Goal: Task Accomplishment & Management: Manage account settings

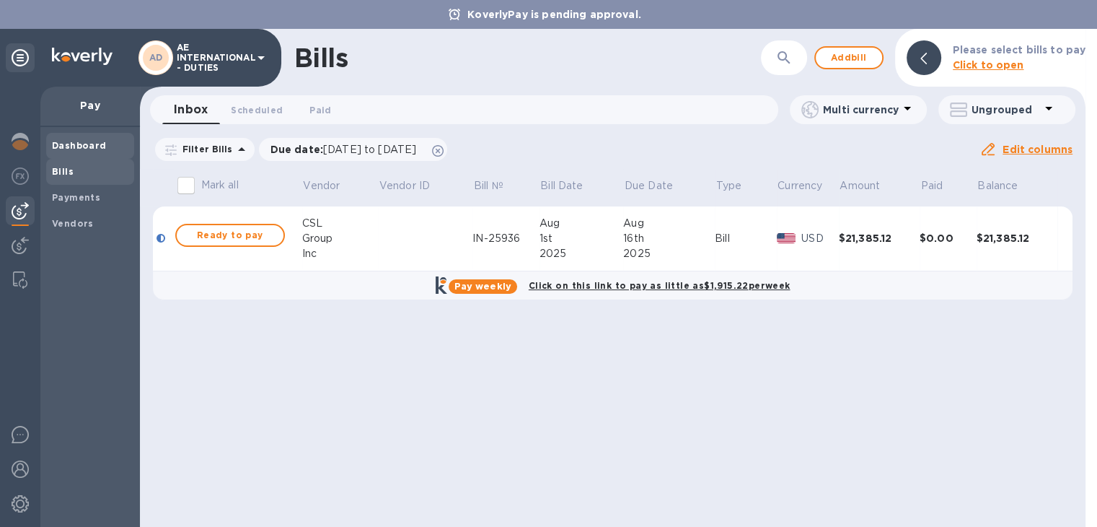
click at [58, 144] on b "Dashboard" at bounding box center [79, 145] width 55 height 11
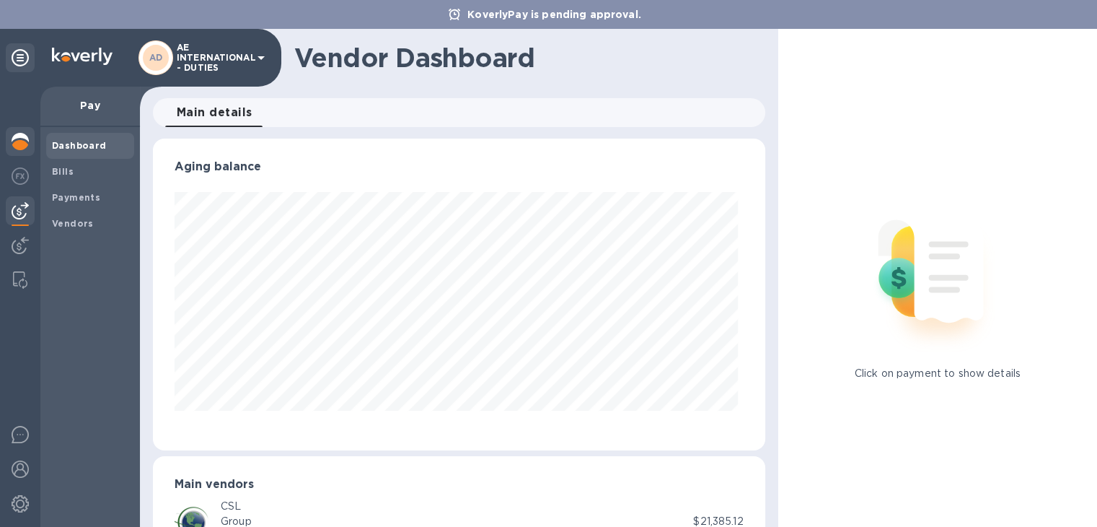
scroll to position [312, 606]
click at [26, 136] on img at bounding box center [20, 141] width 17 height 17
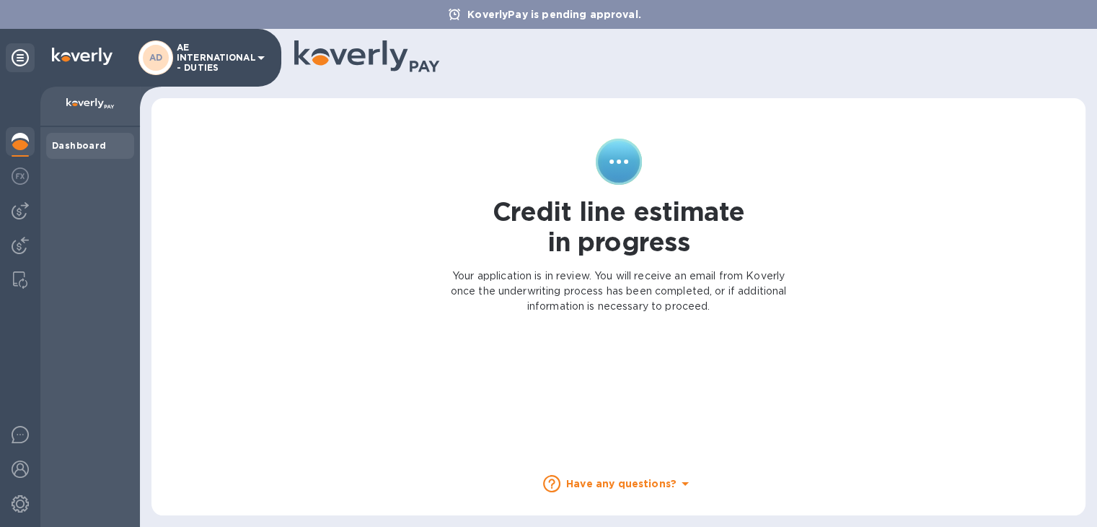
click at [262, 61] on icon at bounding box center [260, 57] width 17 height 17
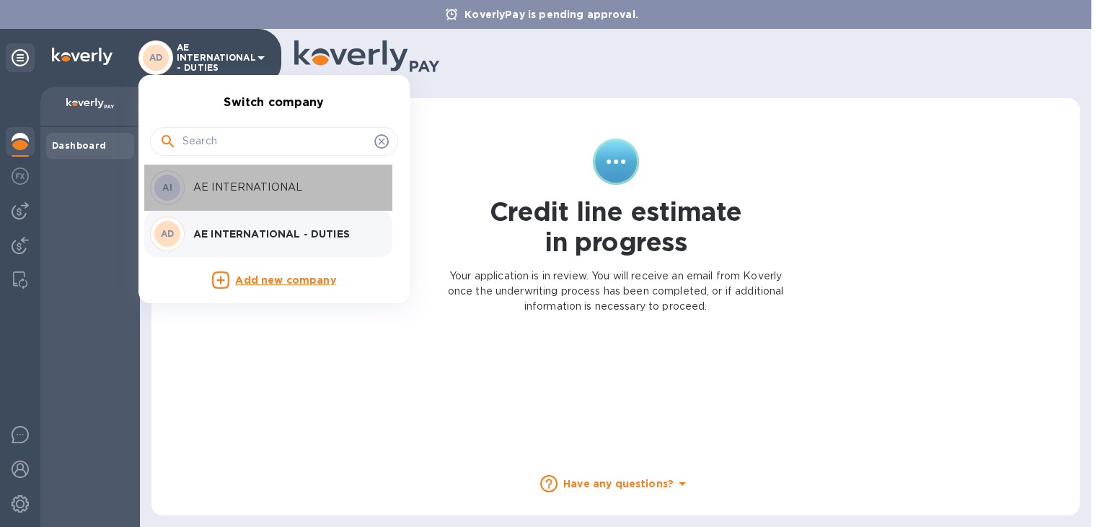
click at [234, 194] on div "AI AE INTERNATIONAL" at bounding box center [262, 187] width 225 height 35
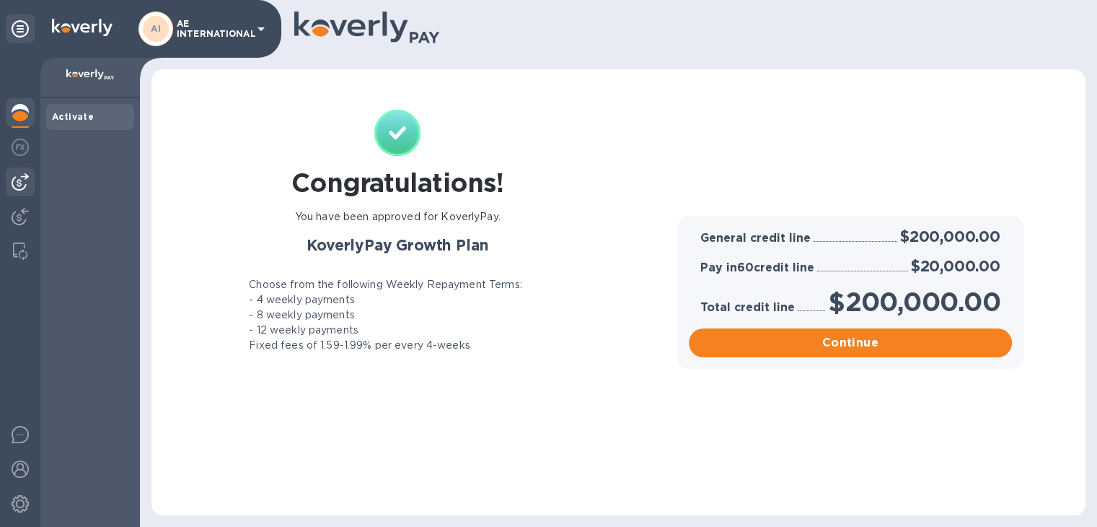
click at [22, 177] on img at bounding box center [20, 181] width 17 height 17
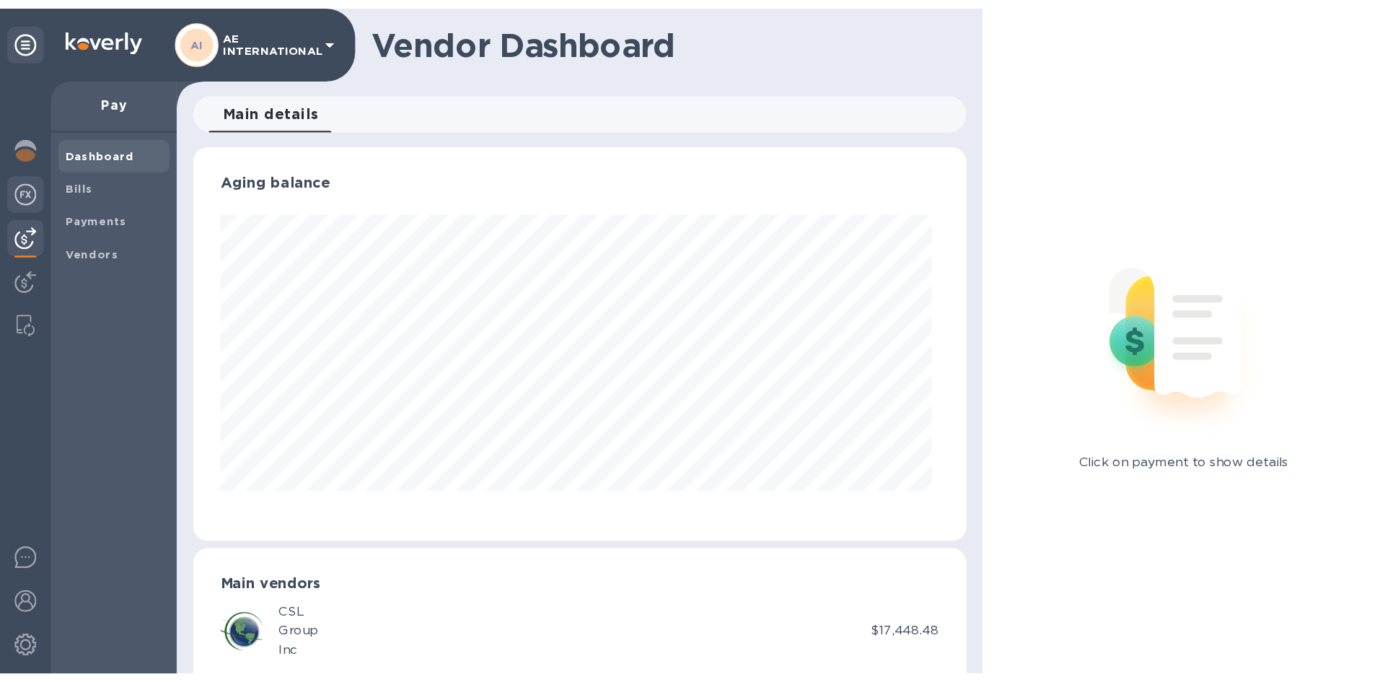
scroll to position [312, 606]
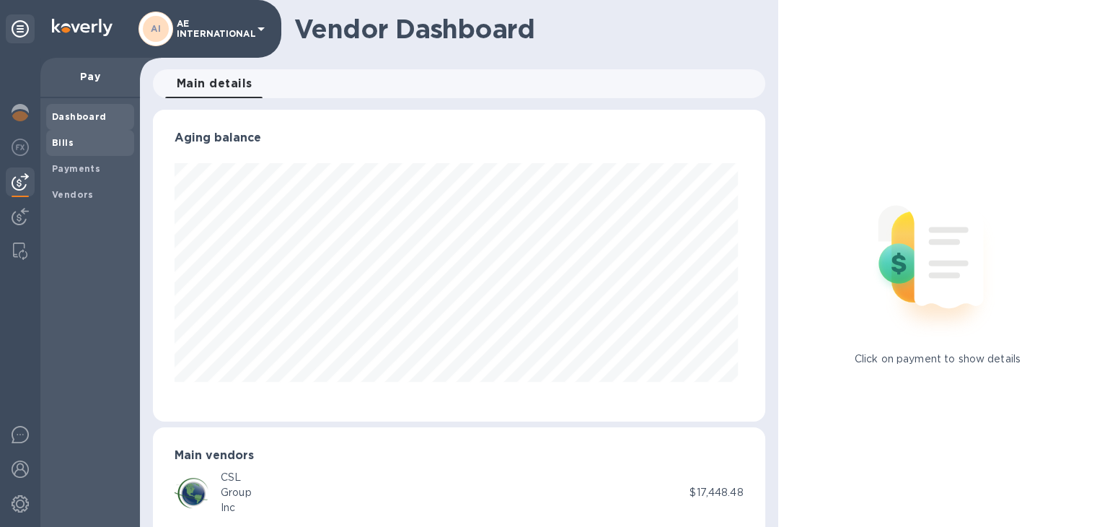
click at [75, 146] on span "Bills" at bounding box center [90, 143] width 76 height 14
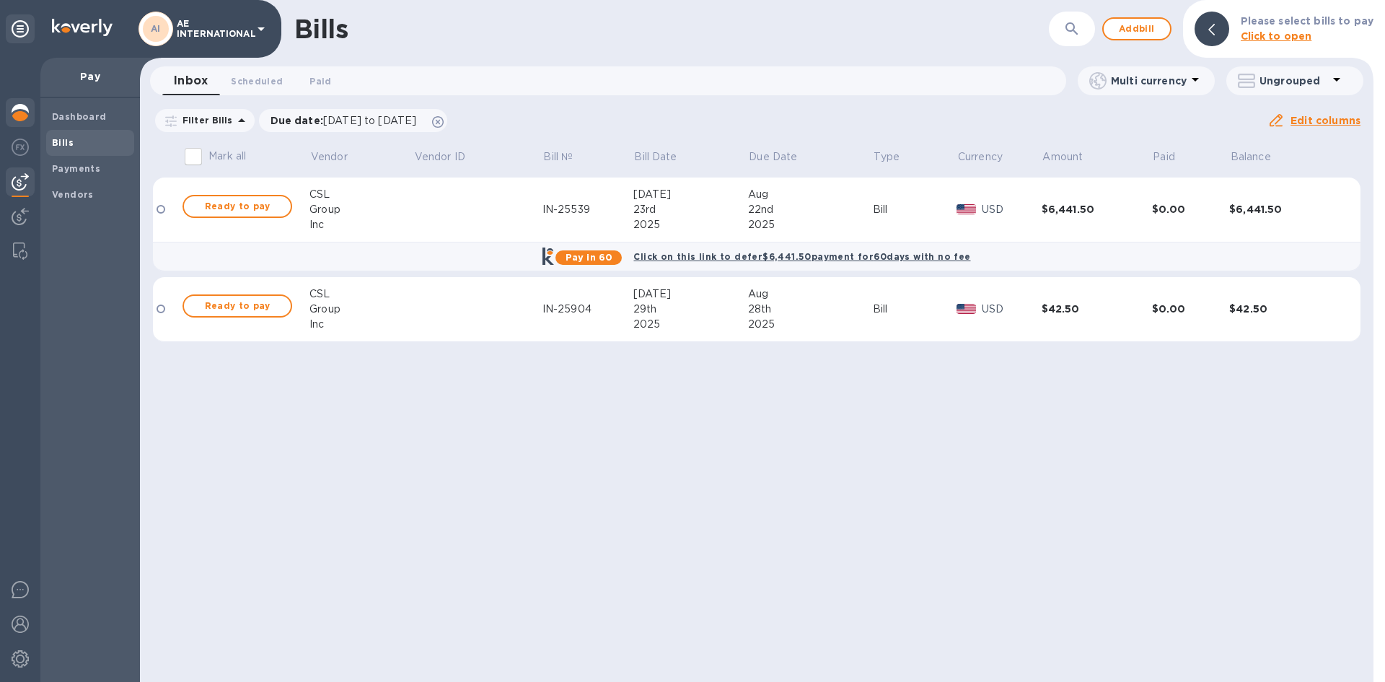
click at [25, 108] on img at bounding box center [20, 112] width 17 height 17
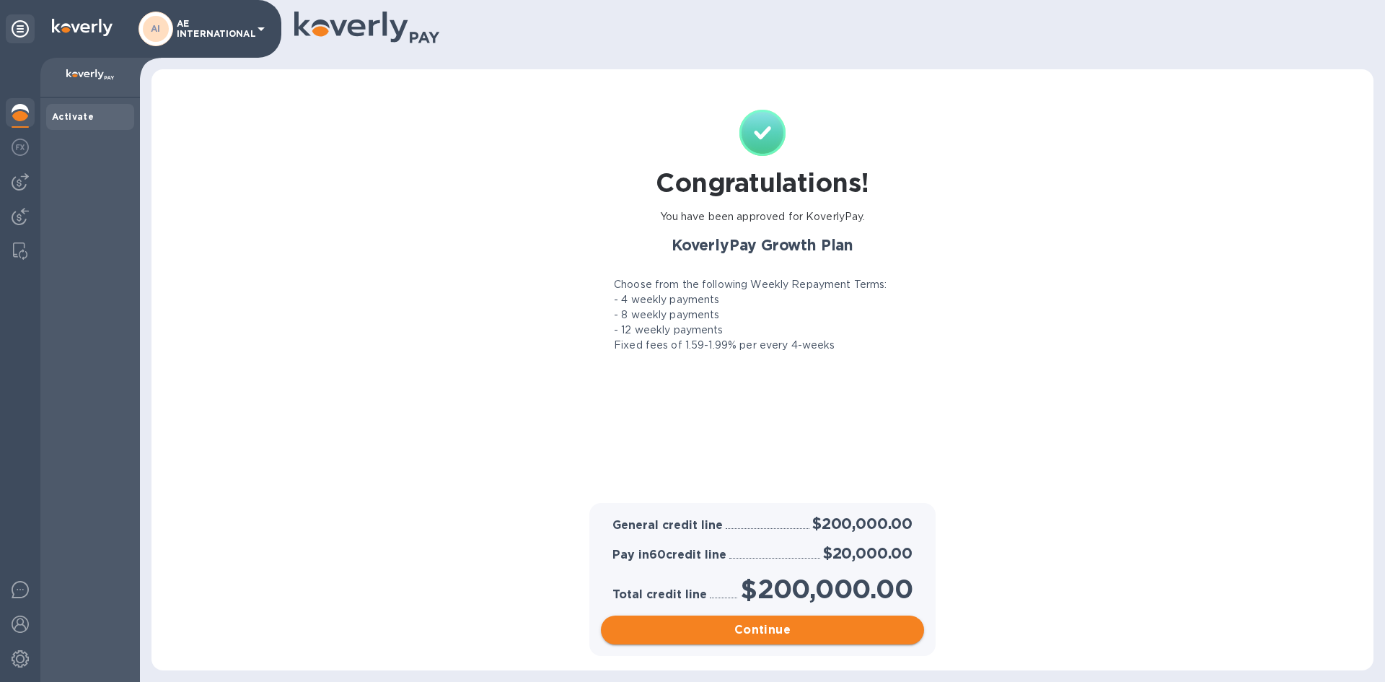
click at [812, 526] on span "Continue" at bounding box center [762, 629] width 300 height 17
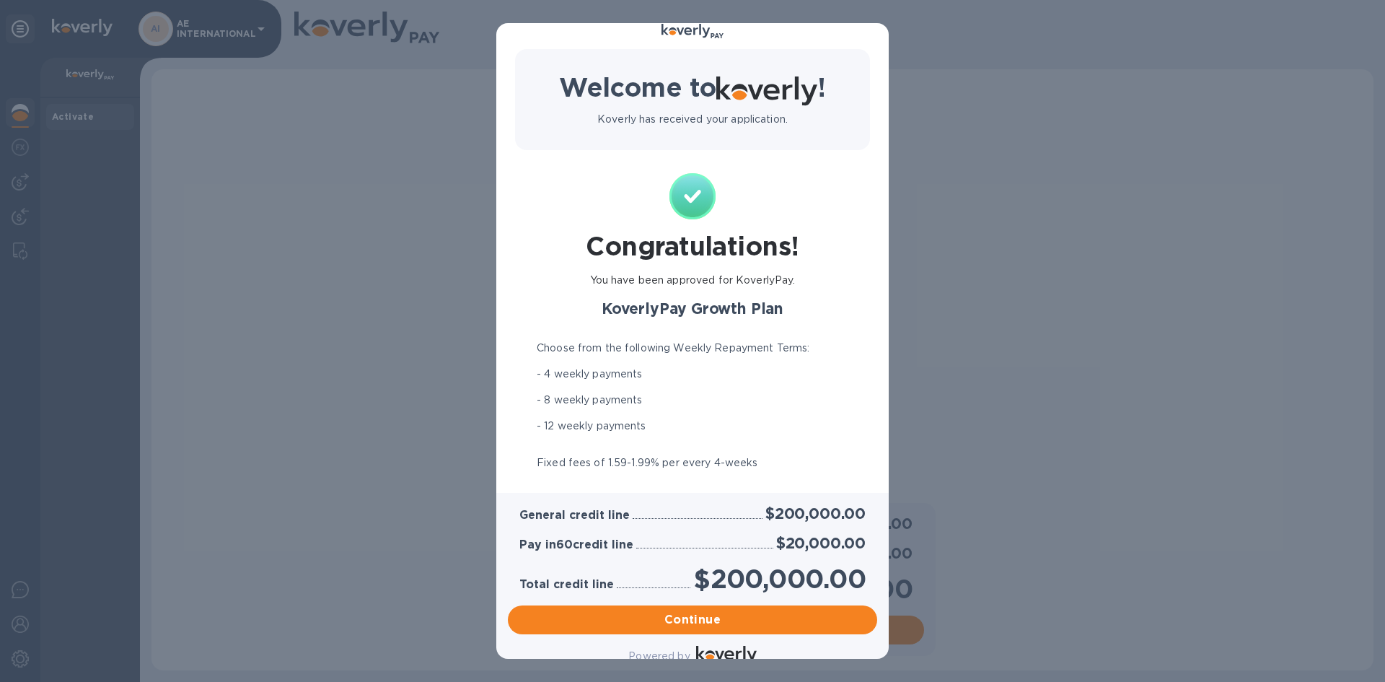
scroll to position [59, 0]
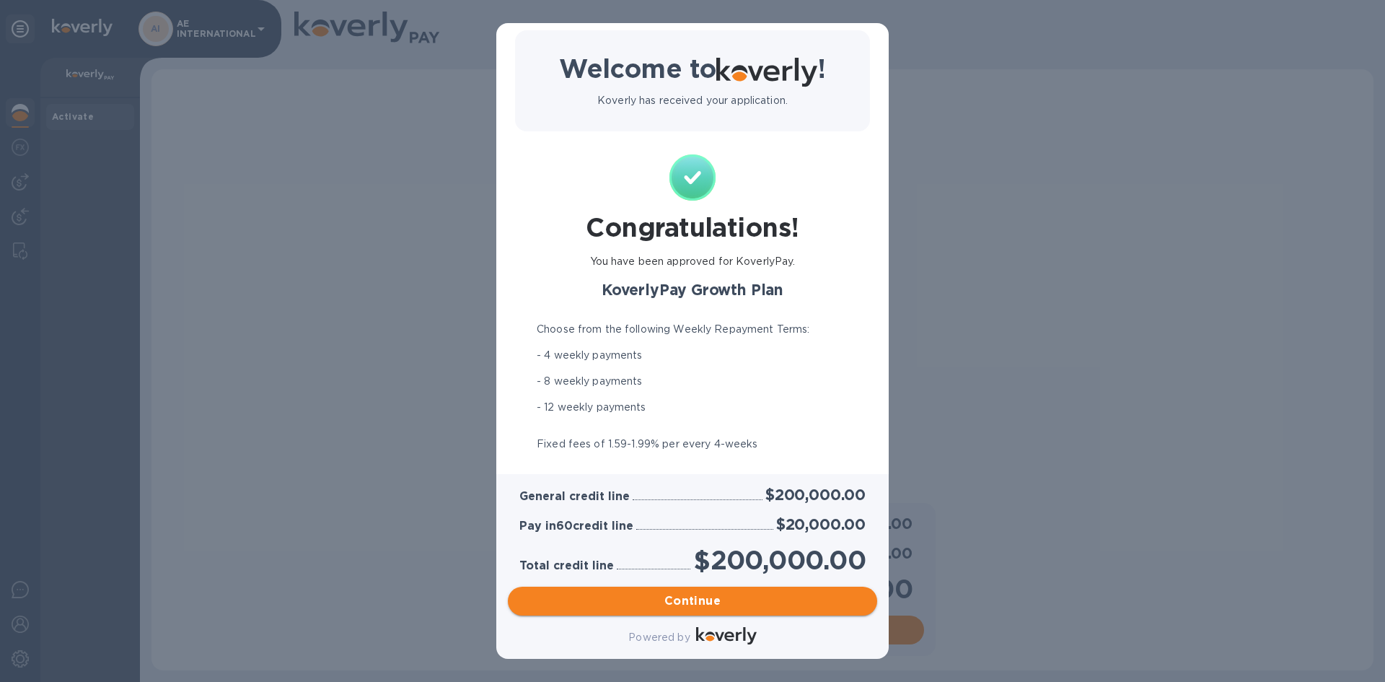
click at [732, 526] on span "Continue" at bounding box center [692, 600] width 346 height 17
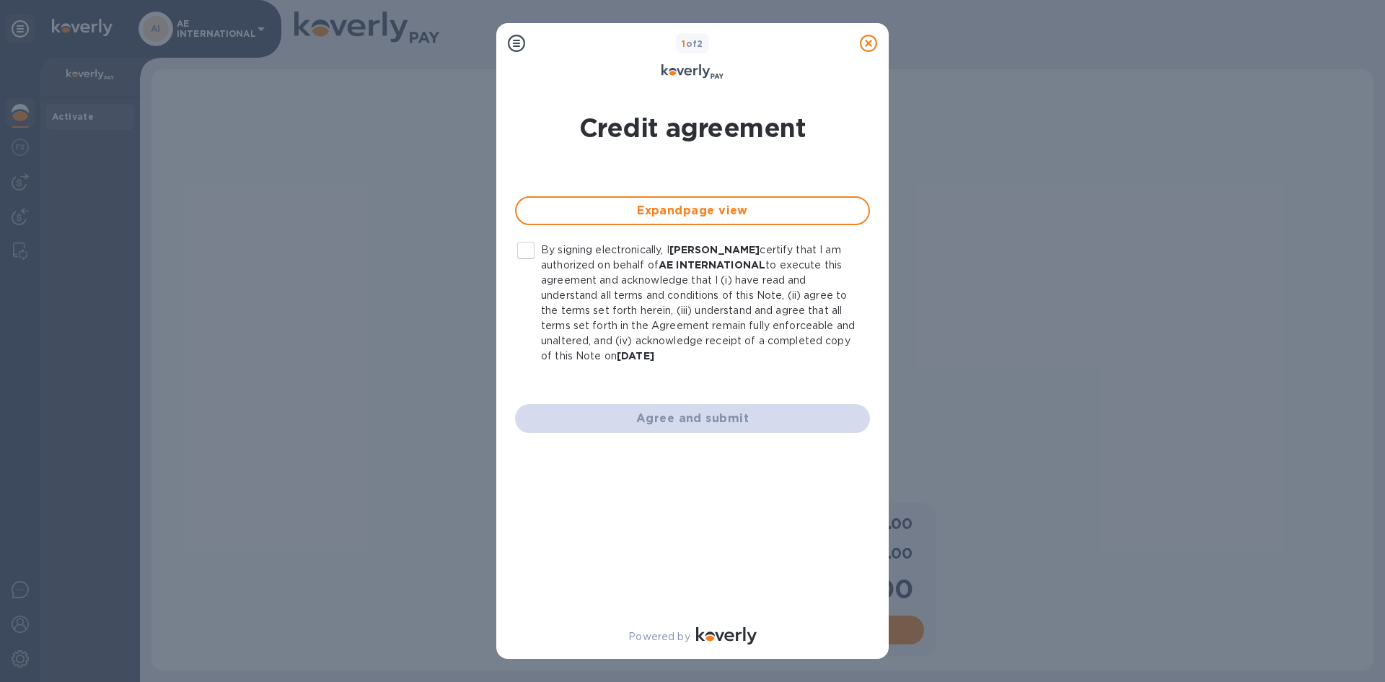
scroll to position [0, 0]
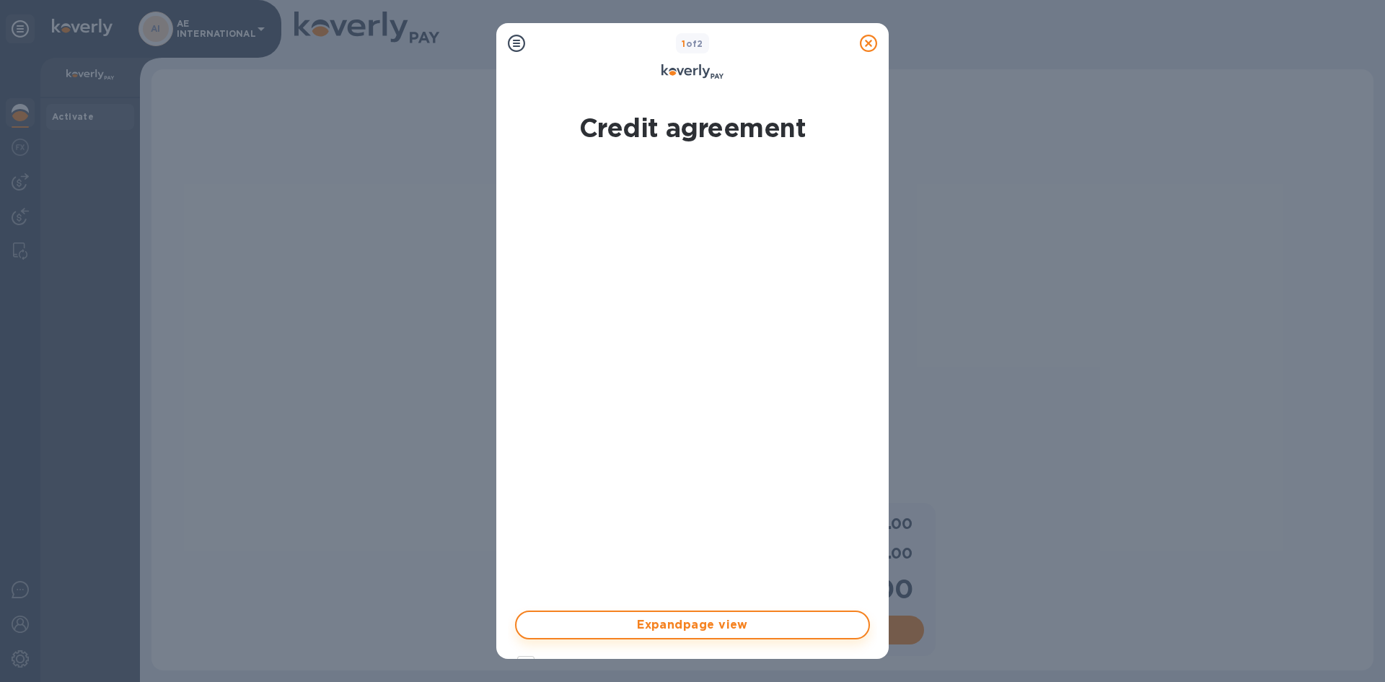
click at [694, 526] on span "Expand page view" at bounding box center [692, 624] width 329 height 17
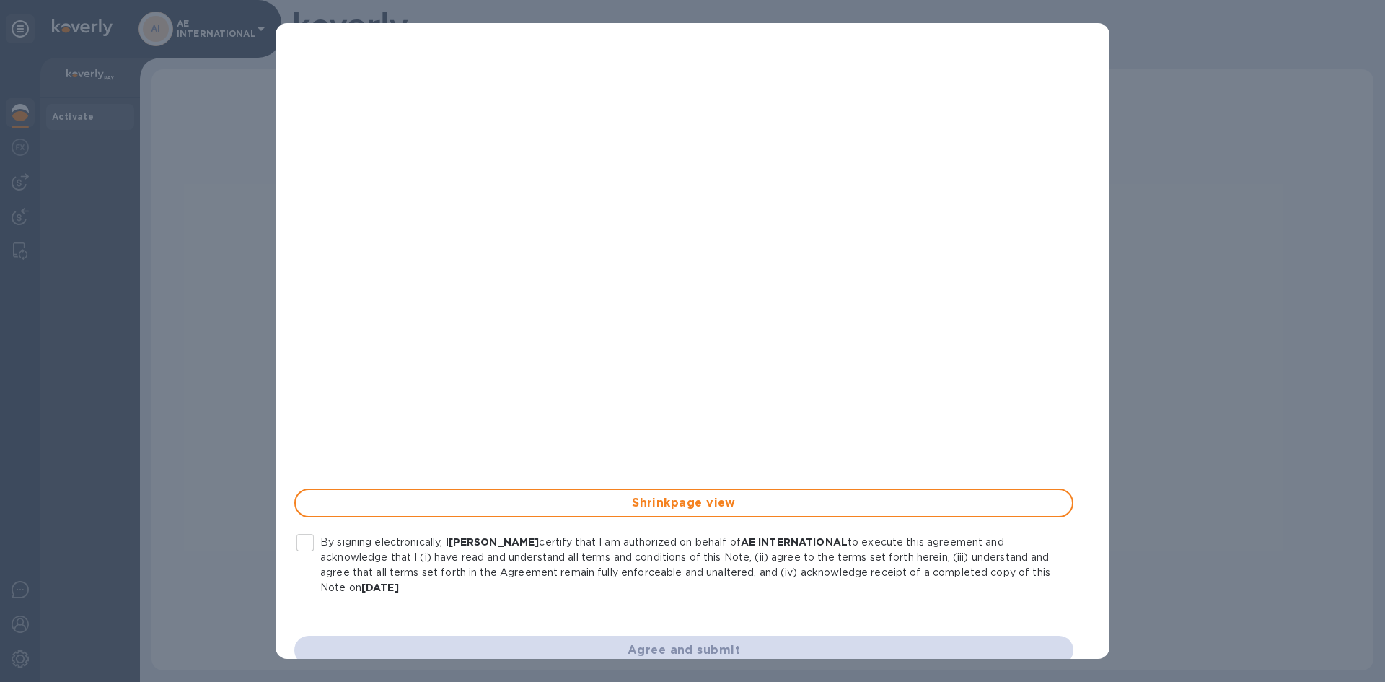
scroll to position [171, 0]
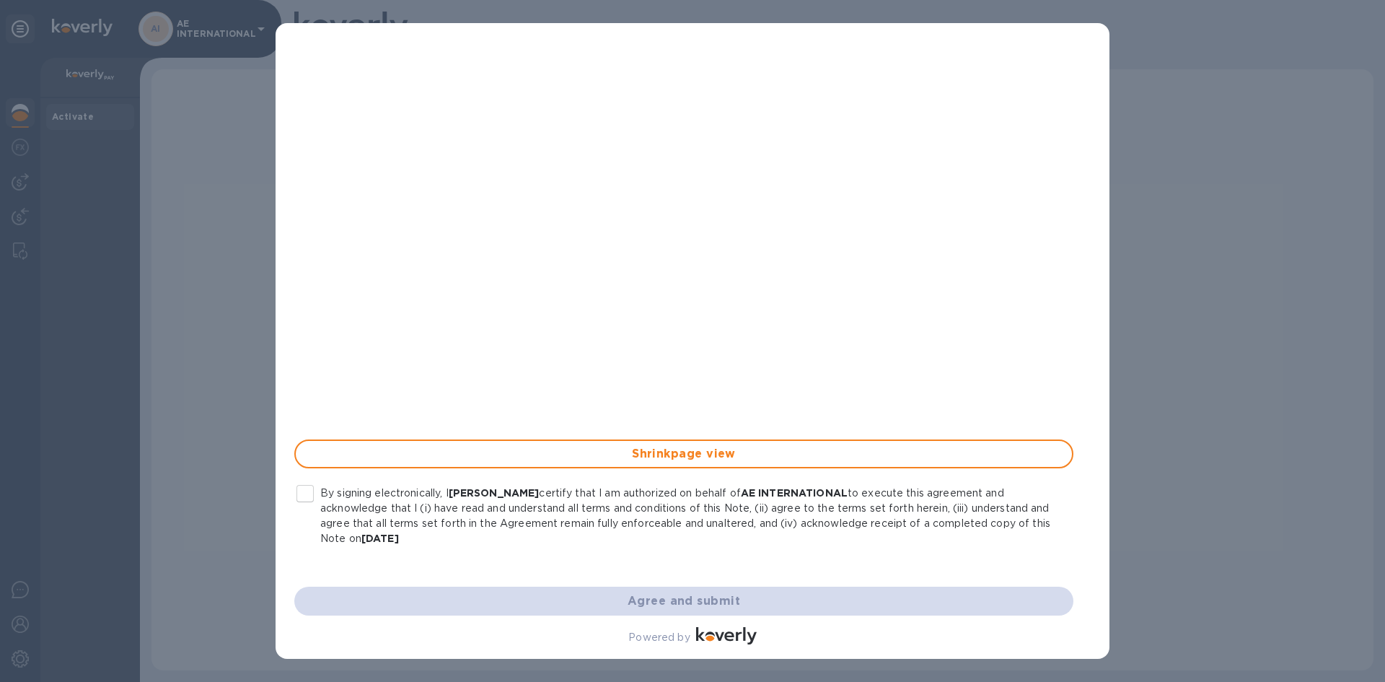
click at [307, 499] on input "By signing electronically, I Josh Anderson certify that I am authorized on beha…" at bounding box center [305, 493] width 30 height 30
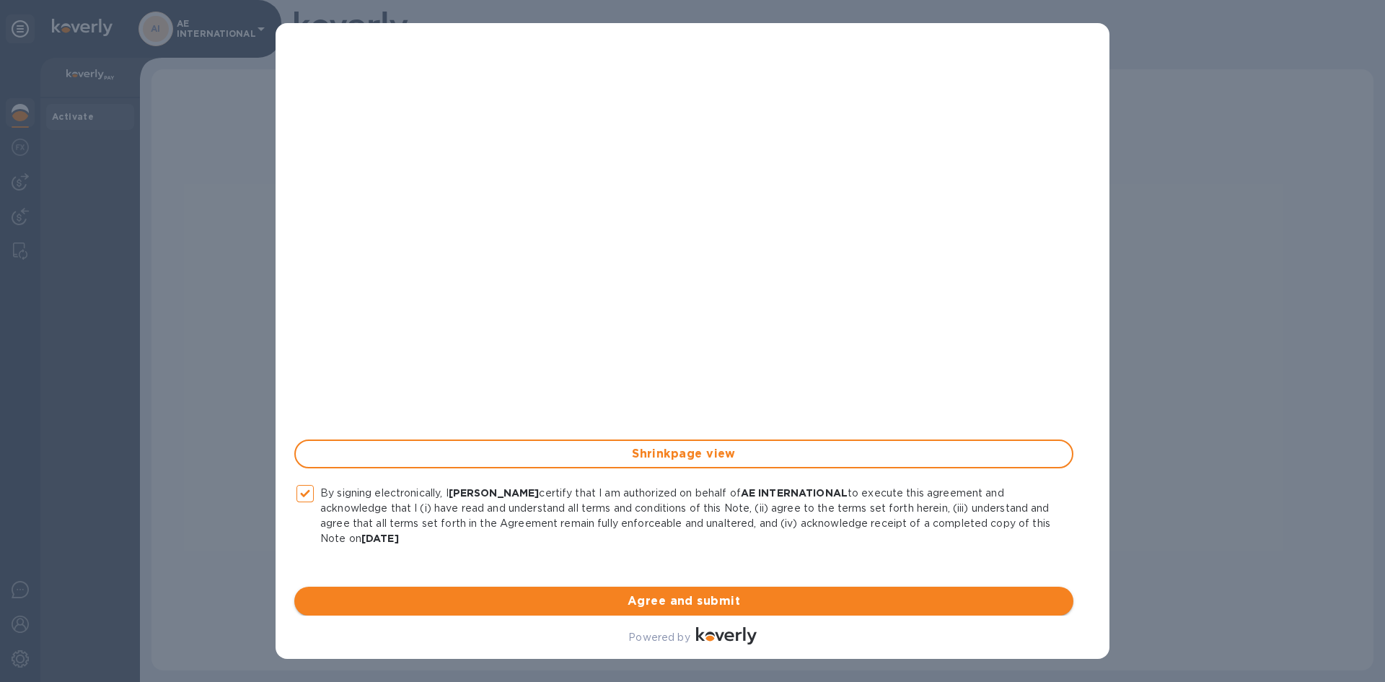
drag, startPoint x: 629, startPoint y: 607, endPoint x: 638, endPoint y: 609, distance: 8.8
click at [630, 526] on span "Agree and submit" at bounding box center [684, 600] width 756 height 17
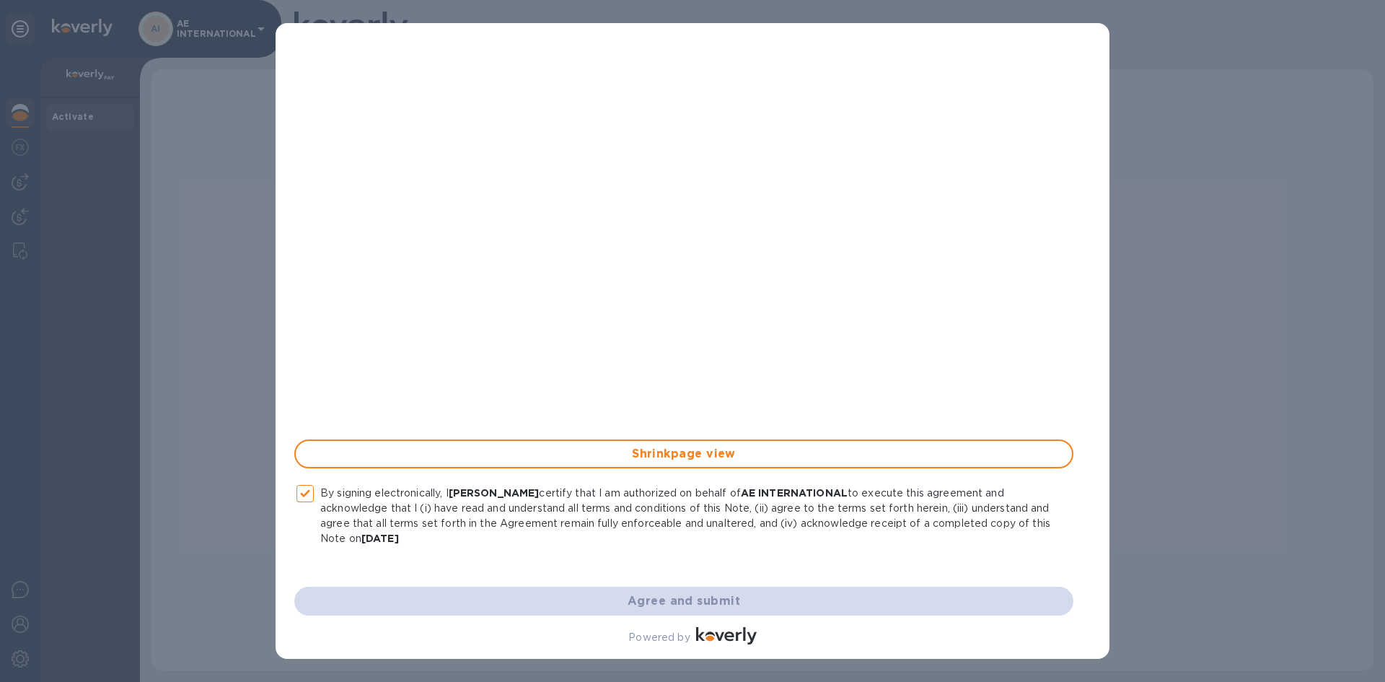
checkbox input "false"
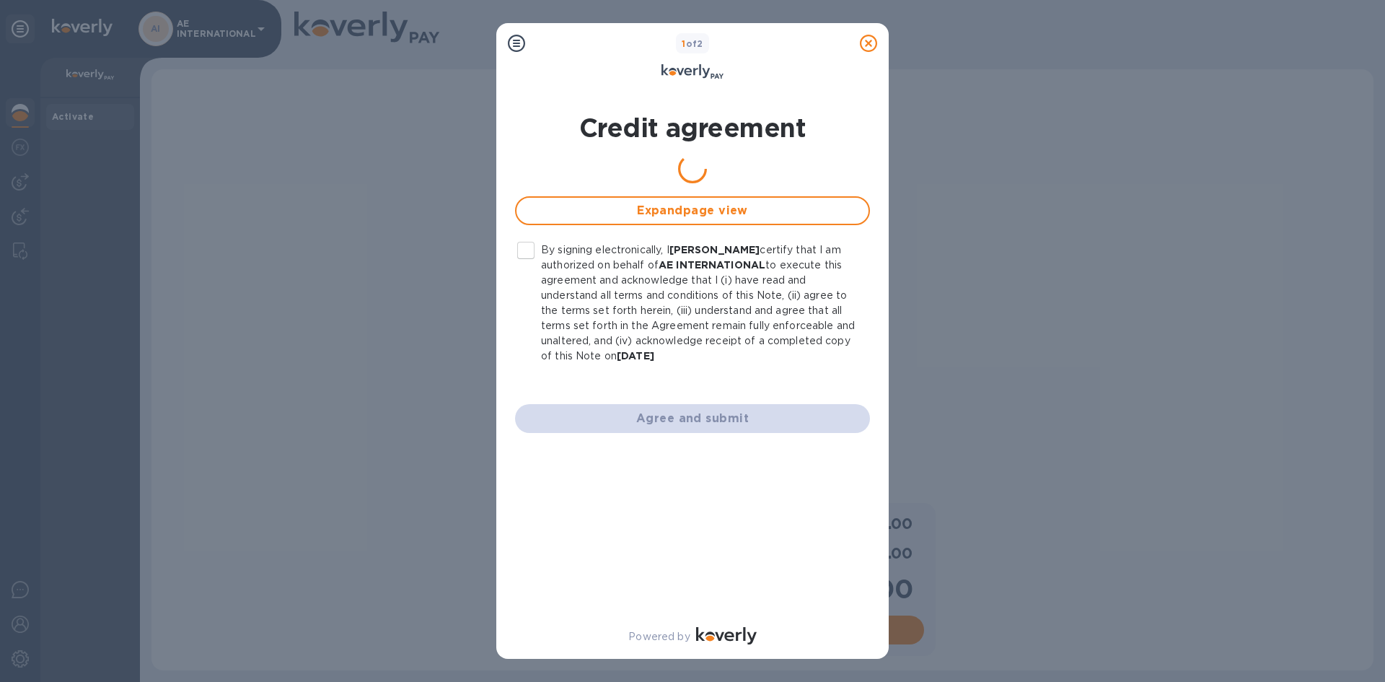
scroll to position [0, 0]
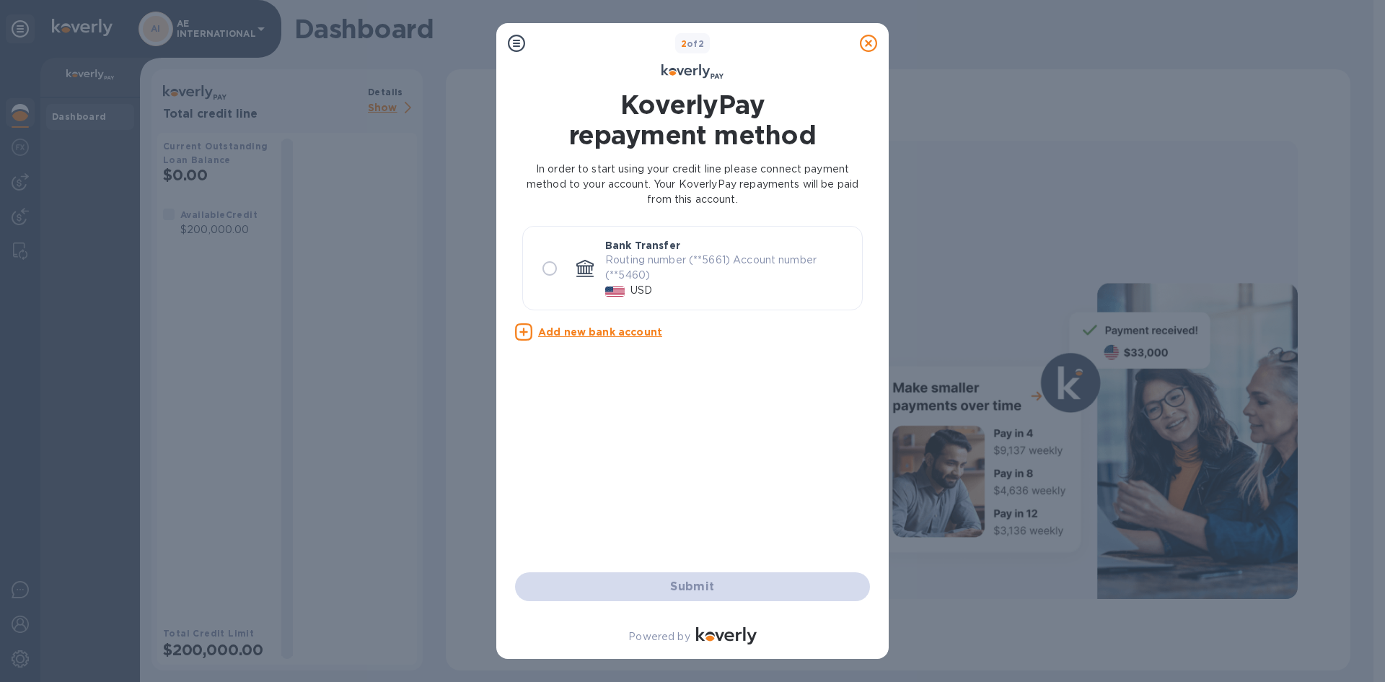
click at [556, 269] on input "radio" at bounding box center [550, 268] width 30 height 30
radio input "true"
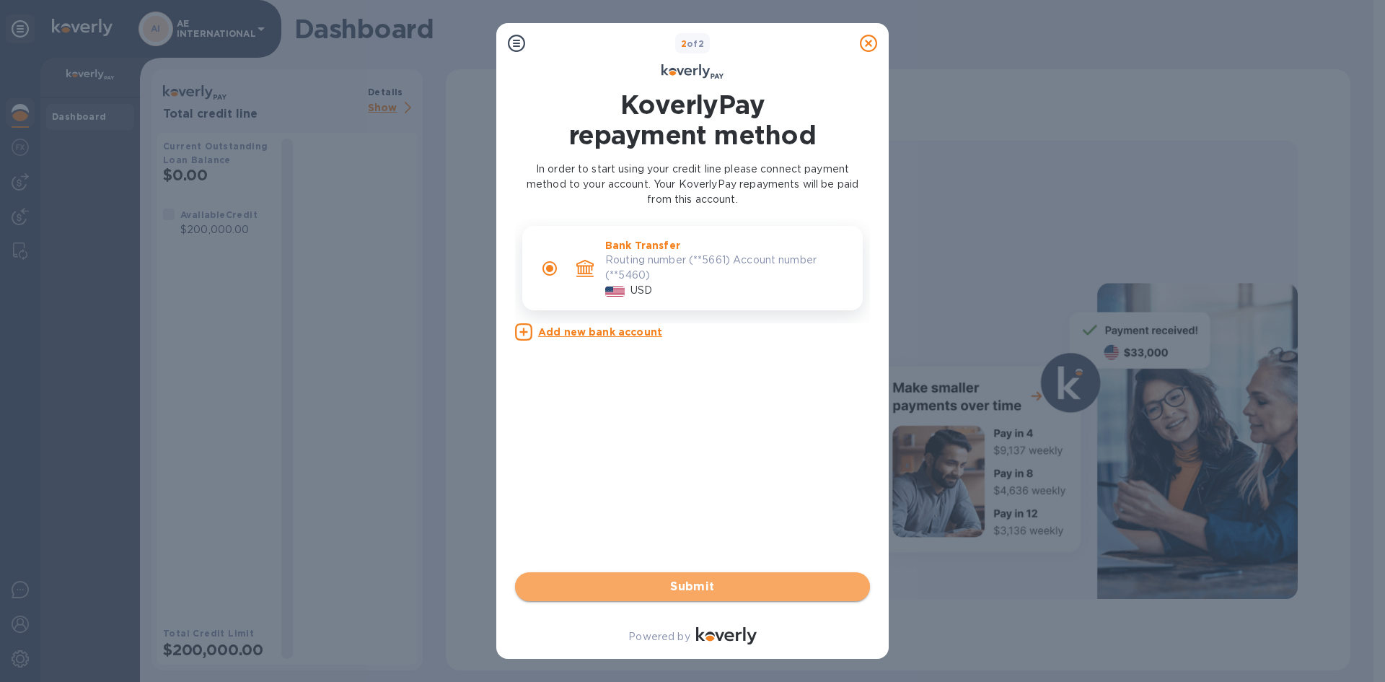
click at [716, 526] on span "Submit" at bounding box center [693, 586] width 332 height 17
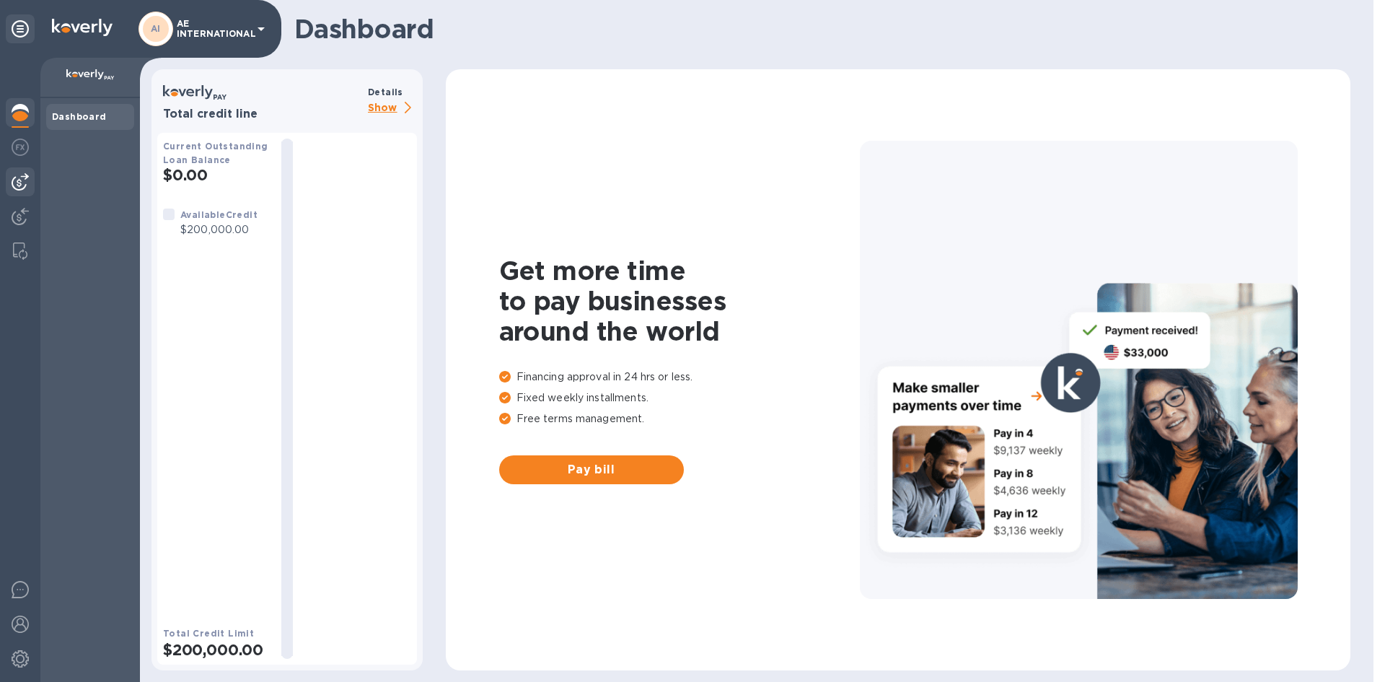
click at [23, 175] on img at bounding box center [20, 181] width 17 height 17
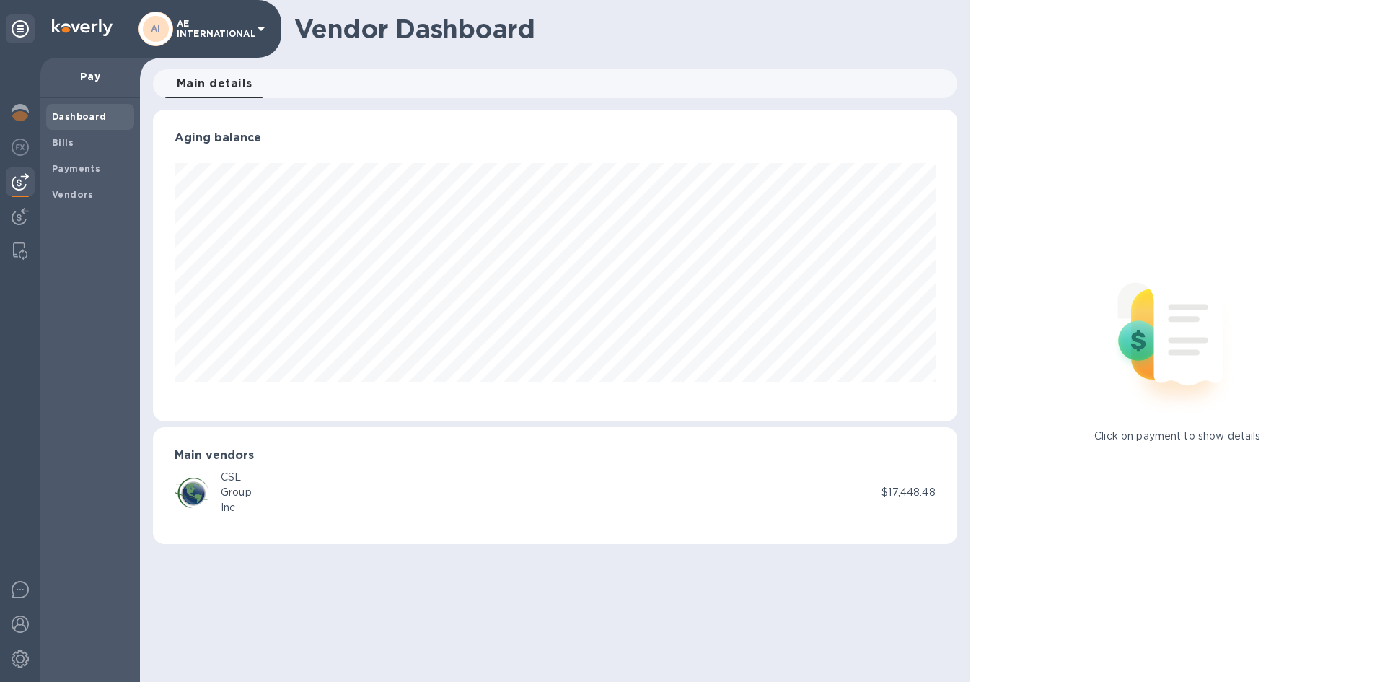
scroll to position [312, 804]
click at [66, 141] on b "Bills" at bounding box center [63, 142] width 22 height 11
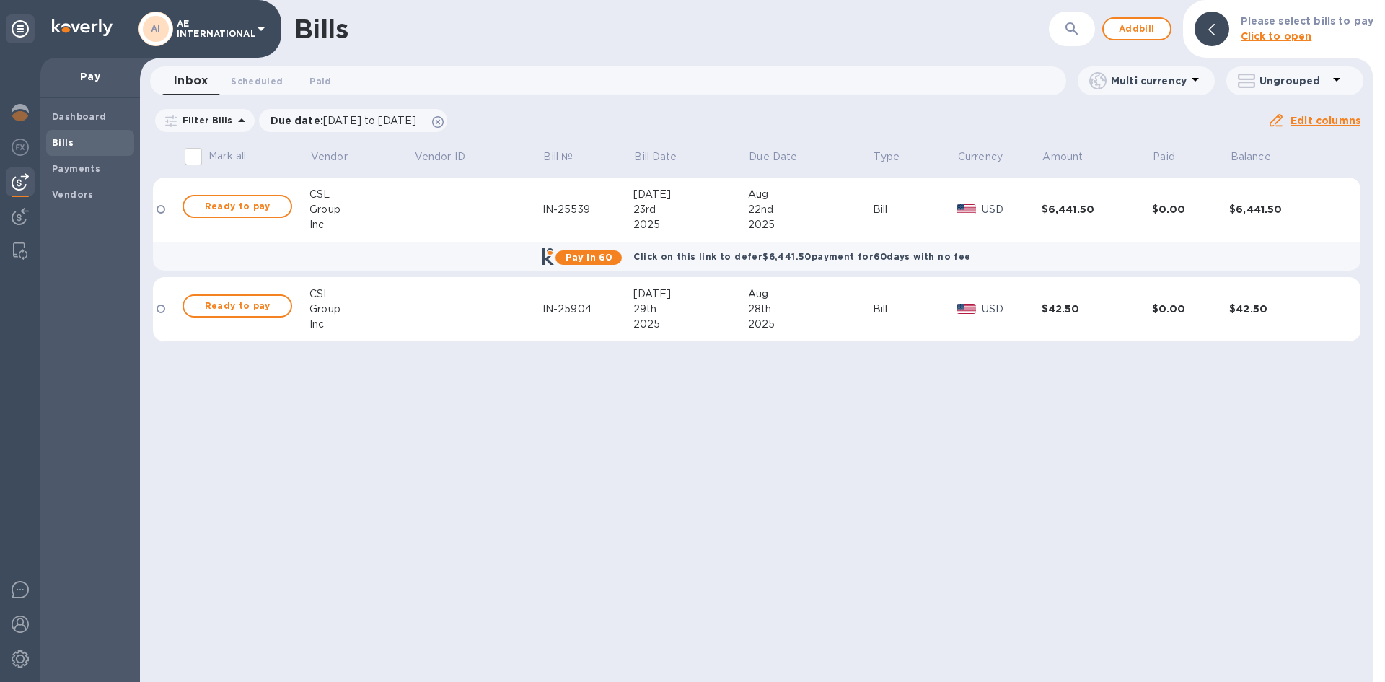
click at [191, 154] on input "Mark all" at bounding box center [193, 156] width 30 height 30
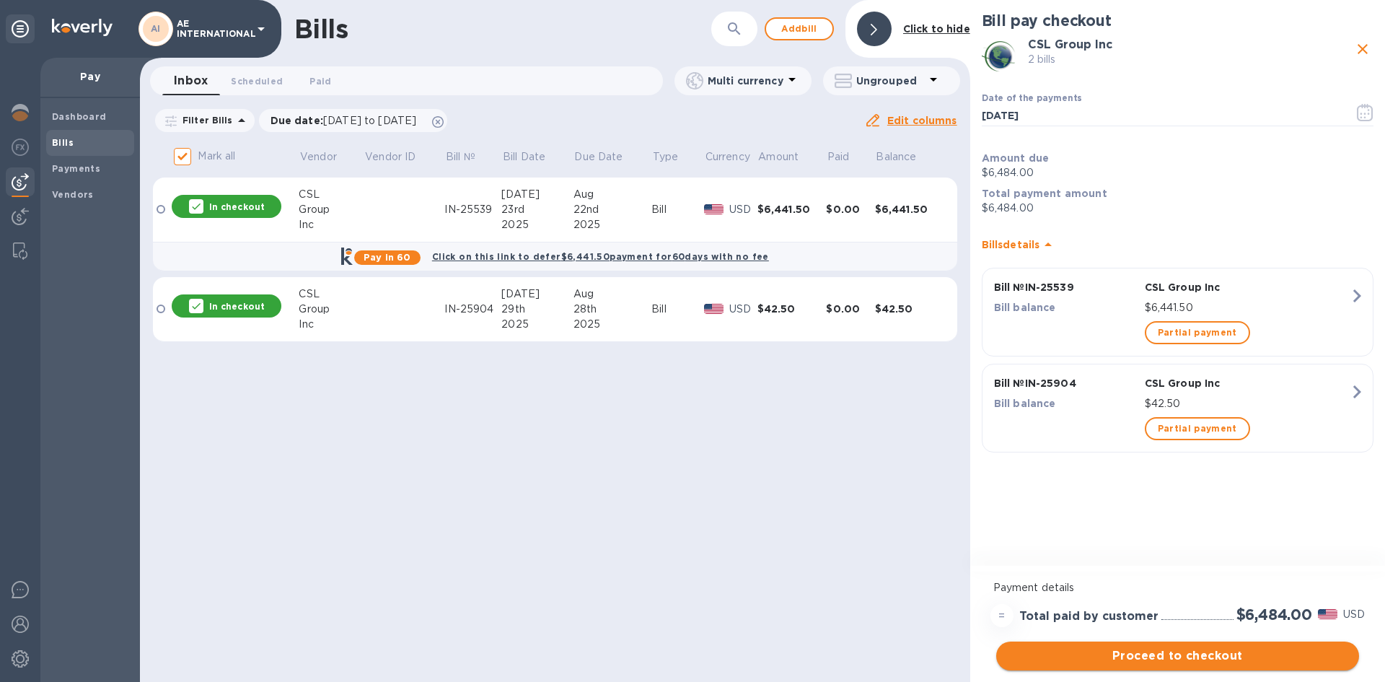
click at [1107, 526] on span "Proceed to checkout" at bounding box center [1178, 655] width 340 height 17
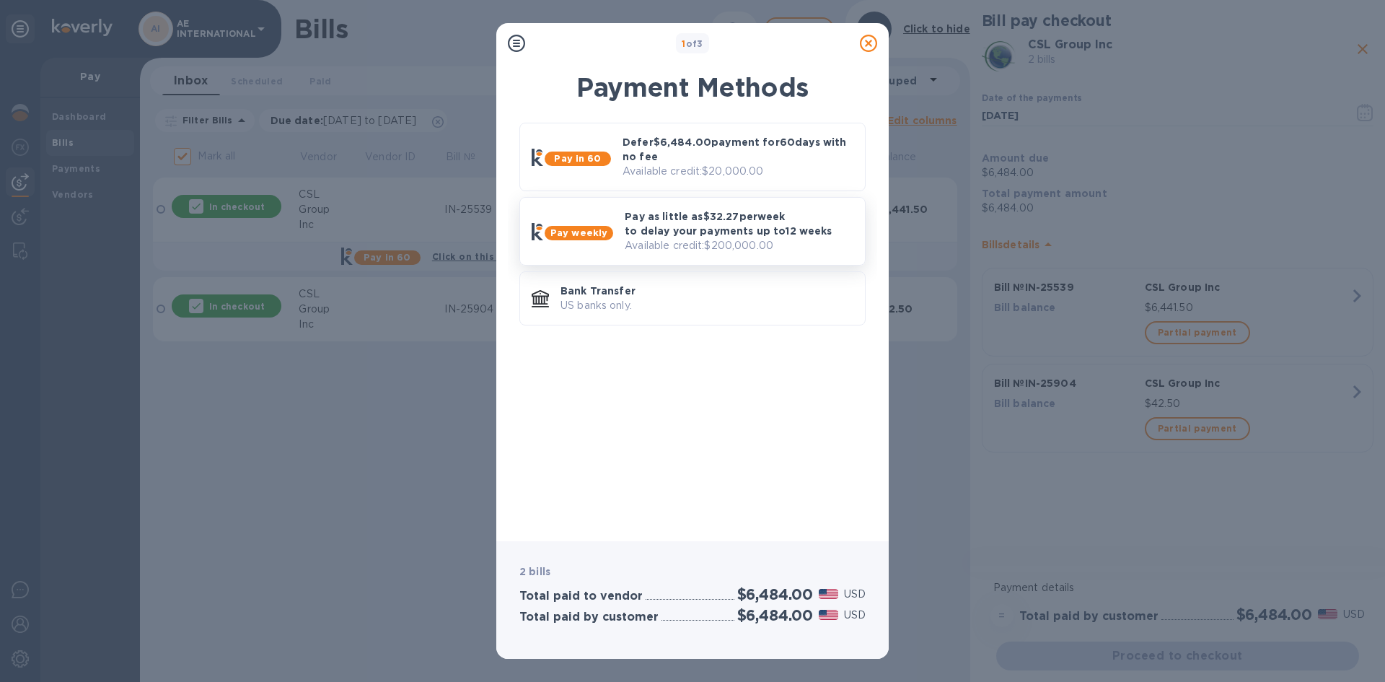
click at [695, 230] on p "Pay as little as $32.27 per week to delay your payments up to 12 weeks" at bounding box center [739, 223] width 229 height 29
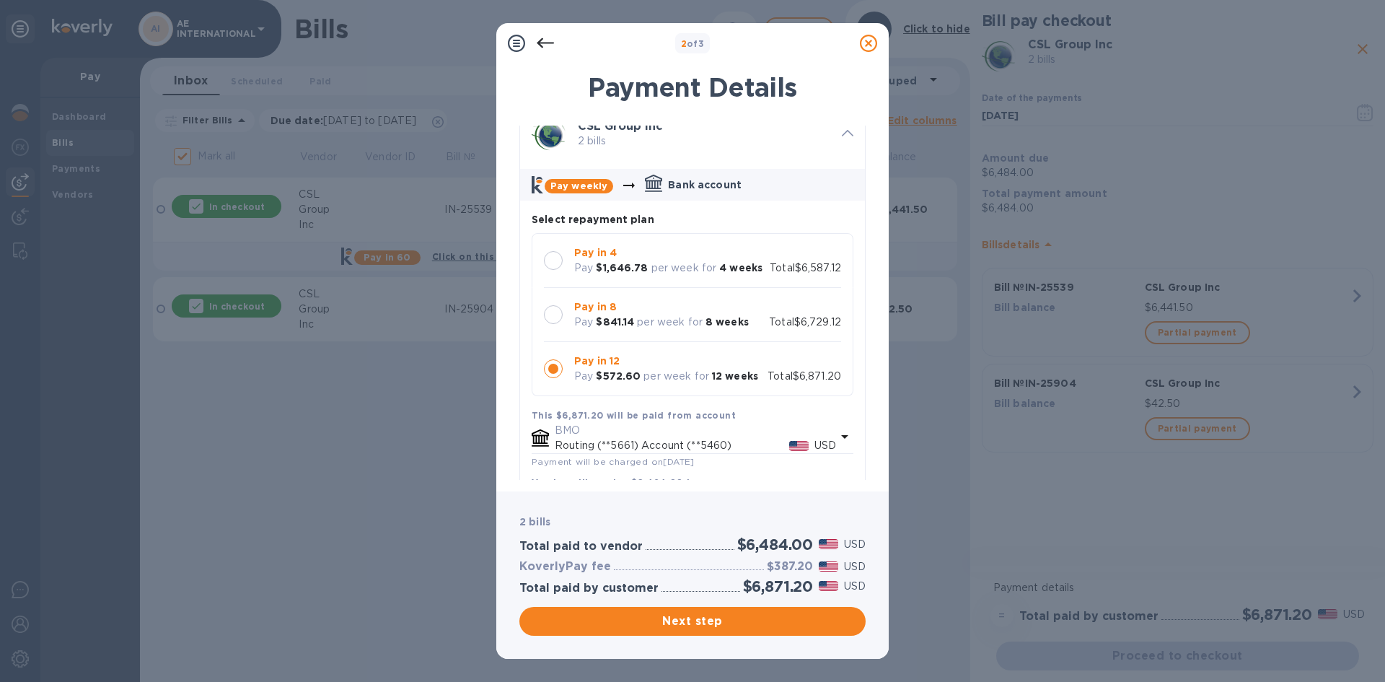
scroll to position [32, 0]
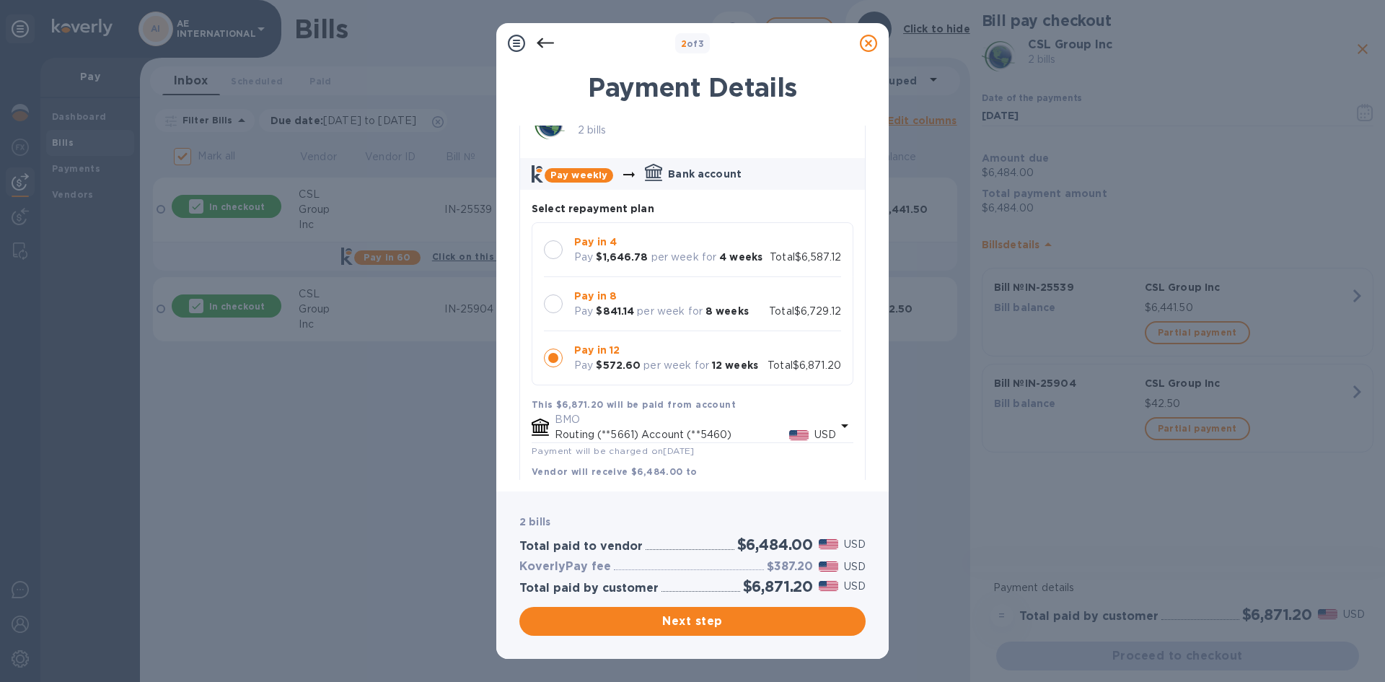
click at [868, 44] on icon at bounding box center [868, 43] width 17 height 17
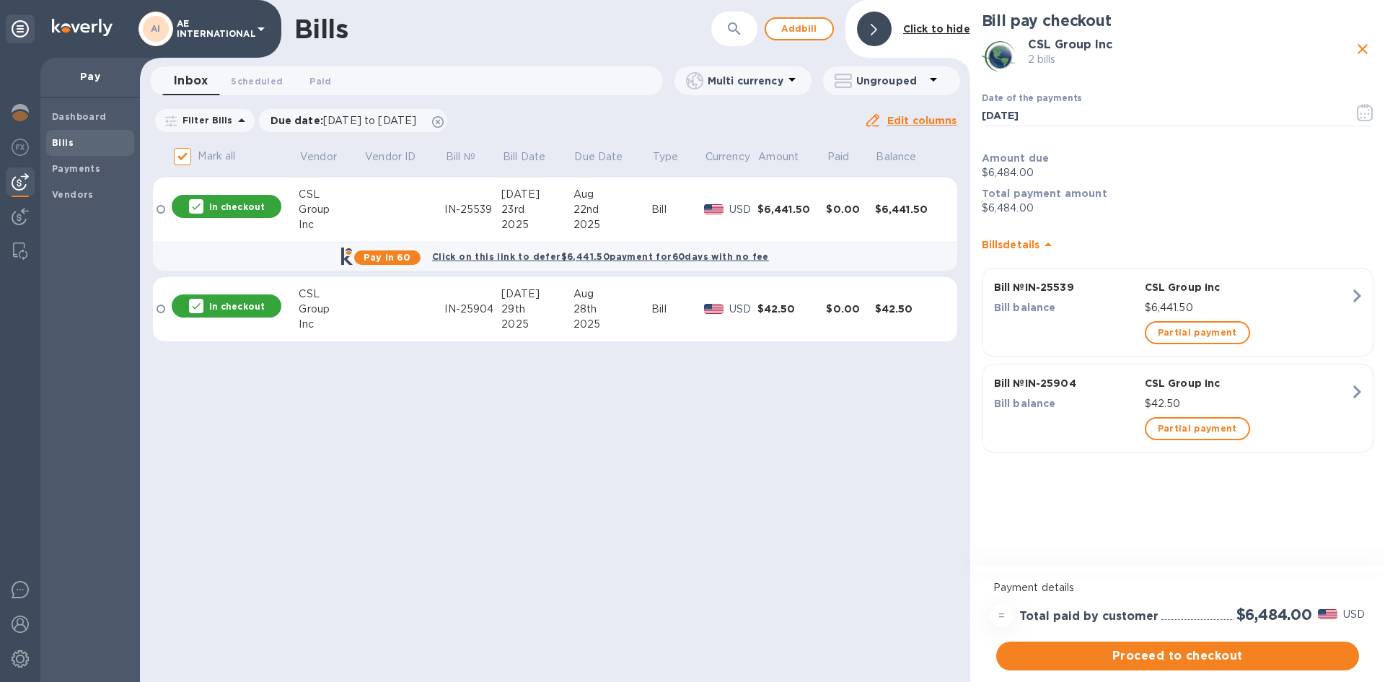
click at [261, 30] on icon at bounding box center [261, 29] width 7 height 4
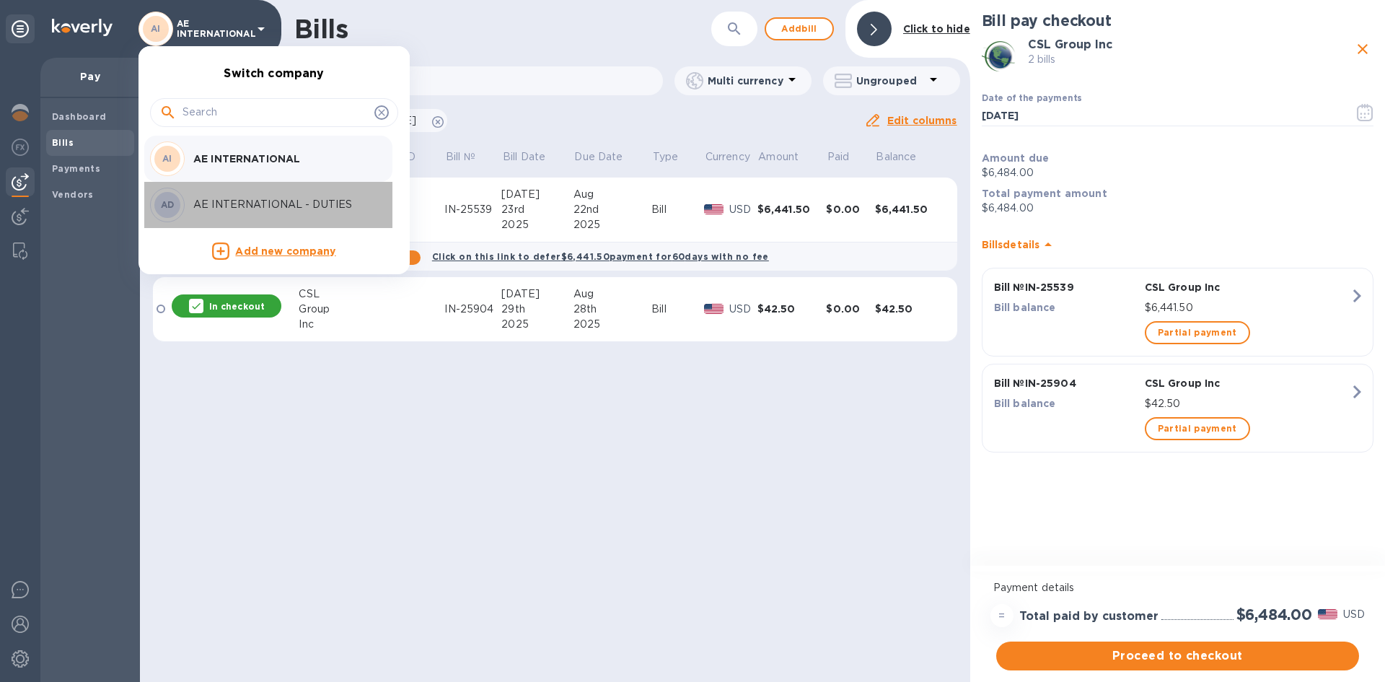
click at [264, 206] on p "AE INTERNATIONAL - DUTIES" at bounding box center [284, 204] width 182 height 15
checkbox input "false"
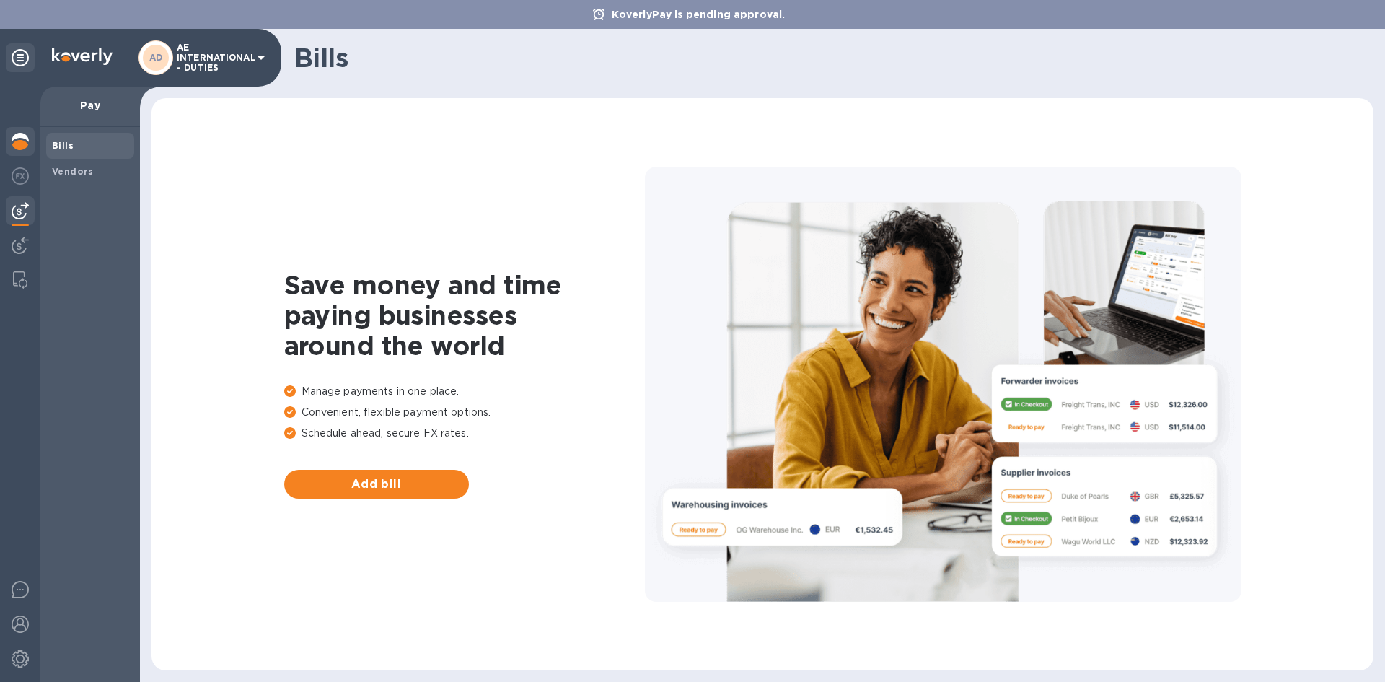
click at [25, 144] on img at bounding box center [20, 141] width 17 height 17
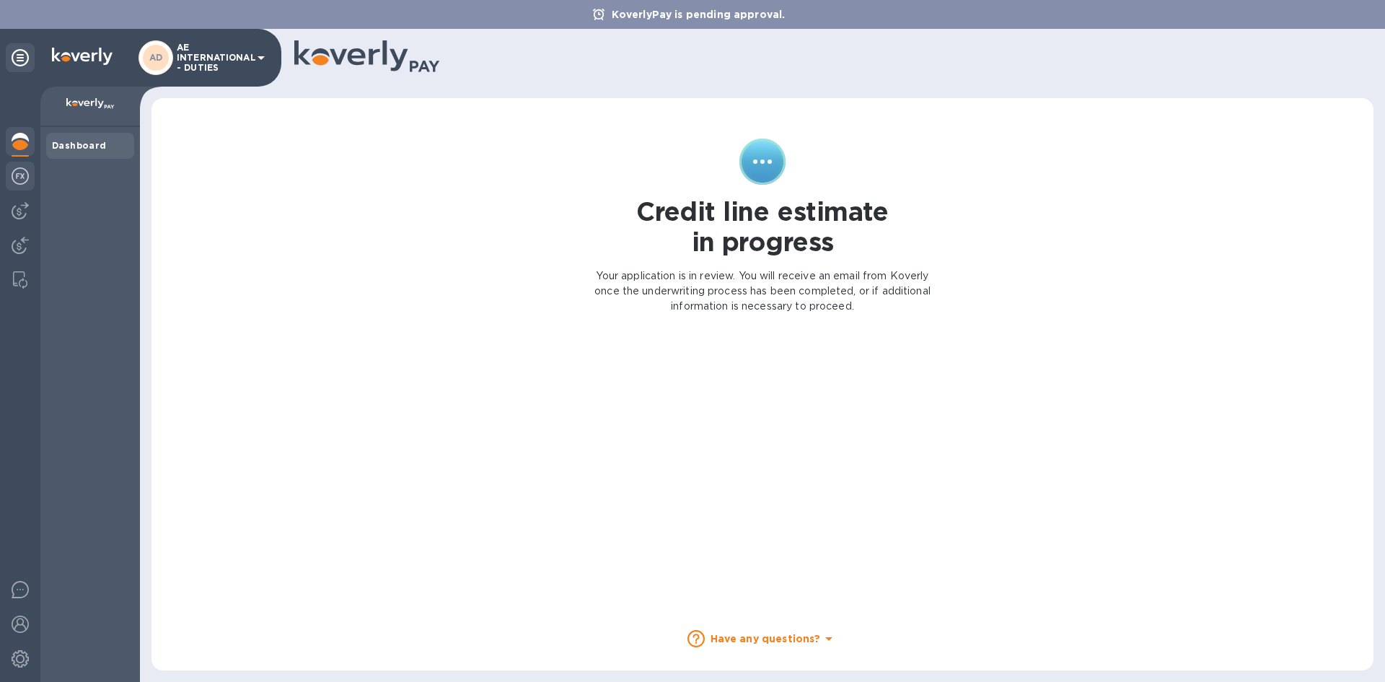
click at [18, 173] on img at bounding box center [20, 175] width 17 height 17
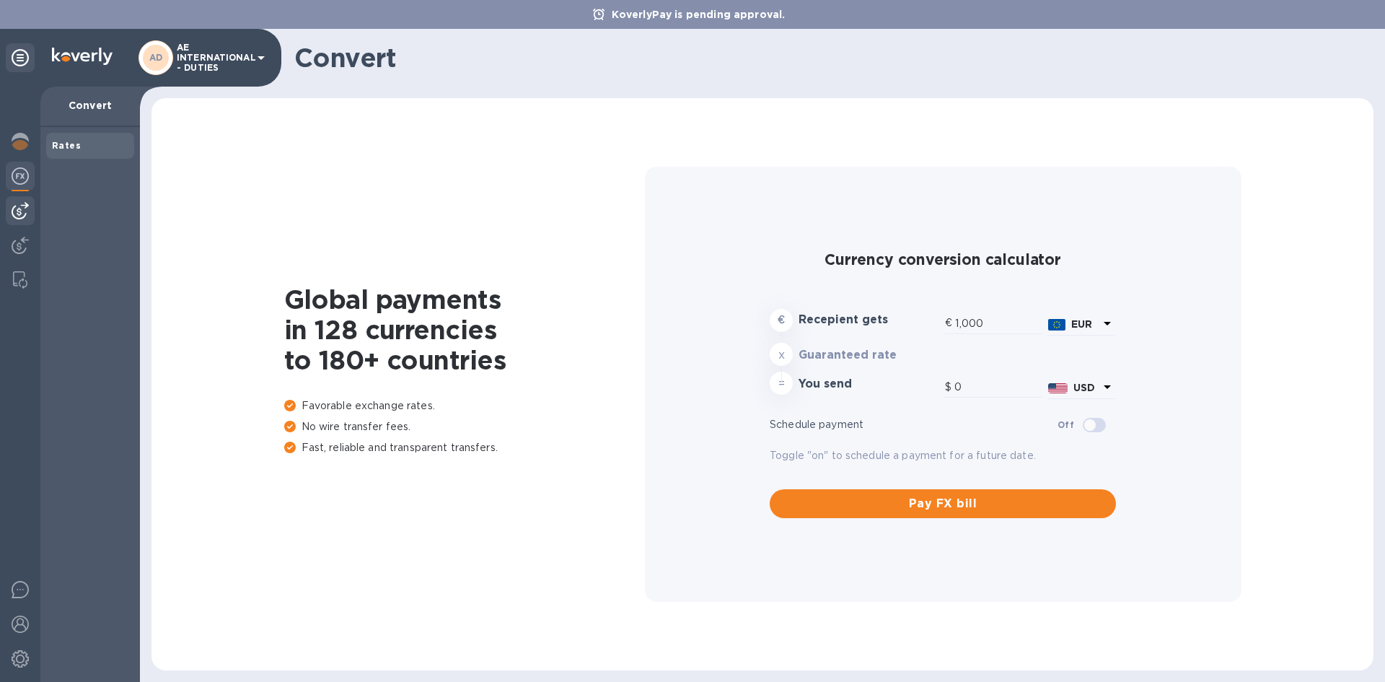
click at [22, 212] on img at bounding box center [20, 210] width 17 height 17
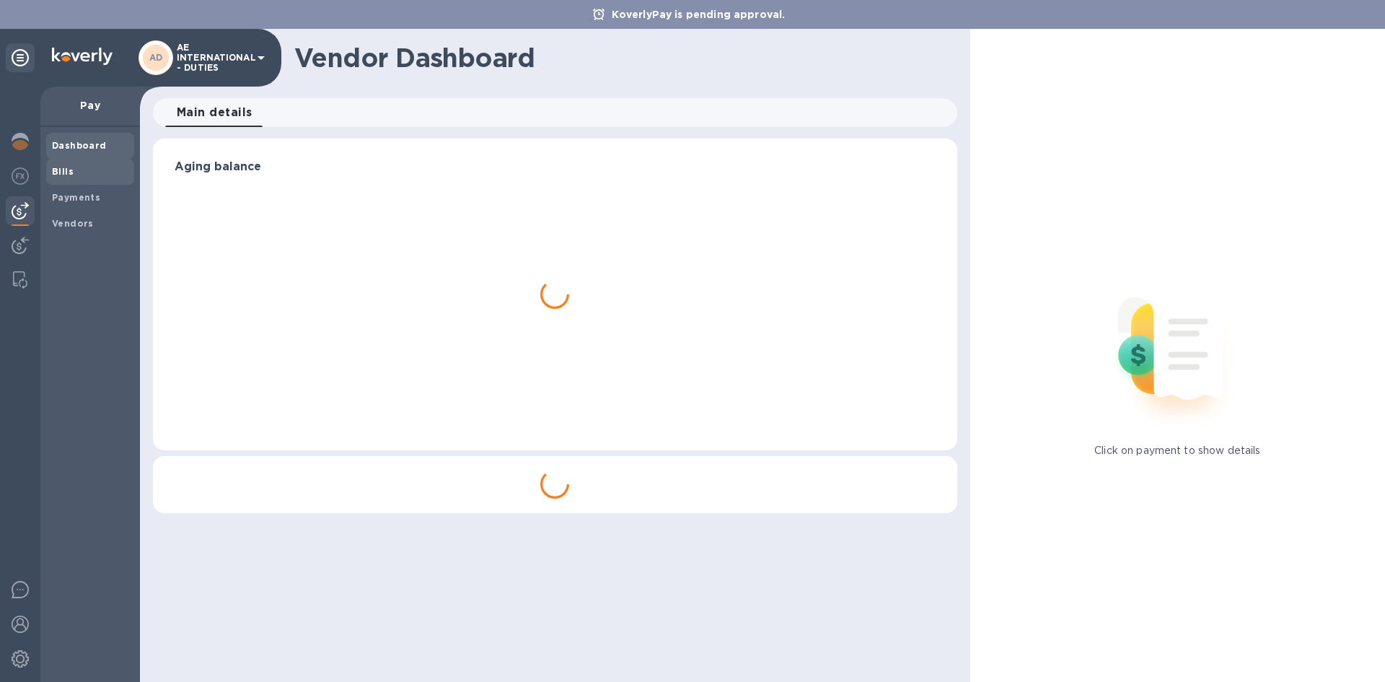
click at [63, 174] on b "Bills" at bounding box center [63, 171] width 22 height 11
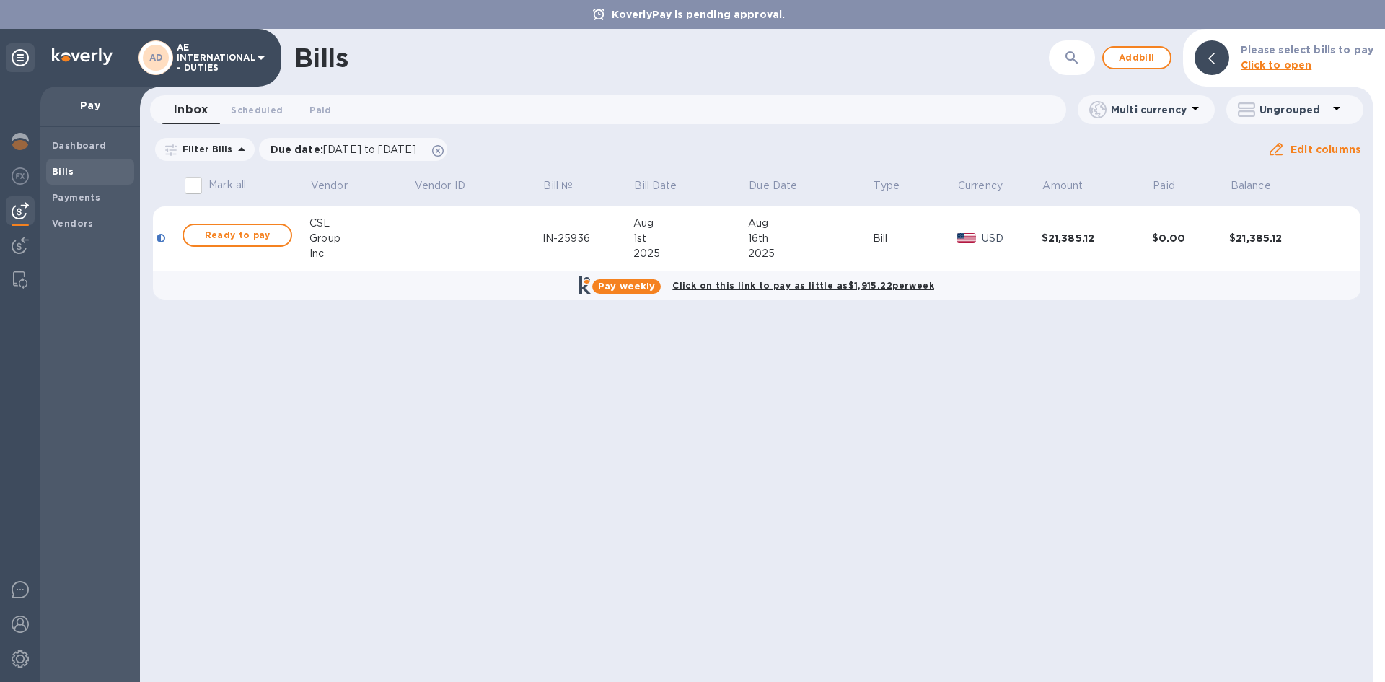
click at [254, 57] on icon at bounding box center [260, 57] width 17 height 17
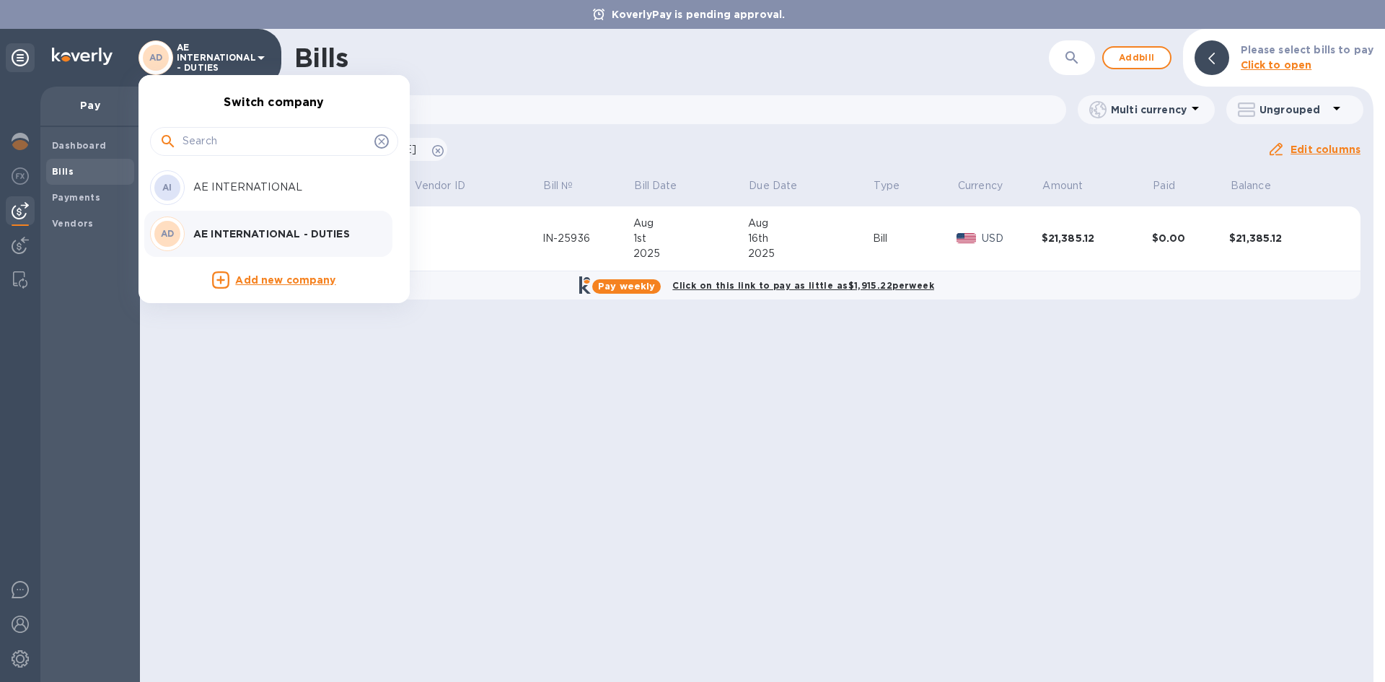
click at [460, 92] on div at bounding box center [692, 341] width 1385 height 682
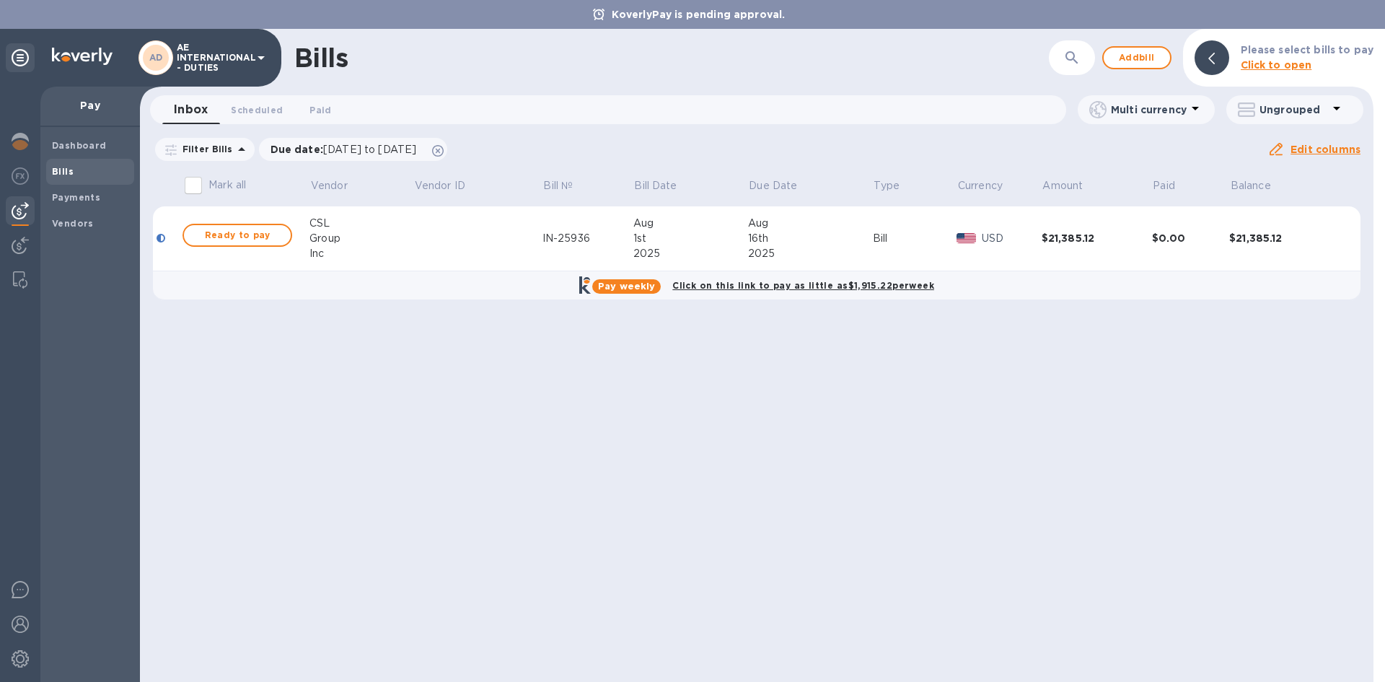
click at [253, 64] on icon at bounding box center [260, 57] width 17 height 17
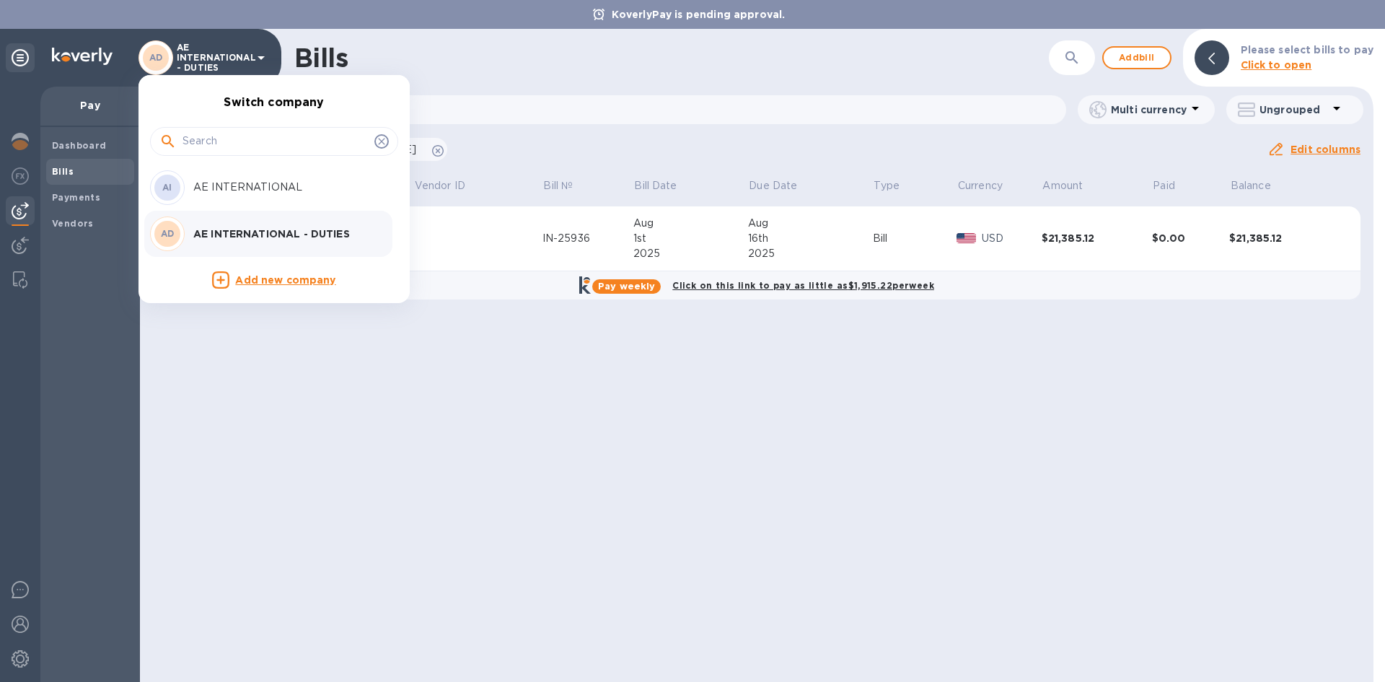
drag, startPoint x: 666, startPoint y: 452, endPoint x: 682, endPoint y: 418, distance: 37.4
click at [669, 442] on div at bounding box center [692, 341] width 1385 height 682
